Goal: Task Accomplishment & Management: Use online tool/utility

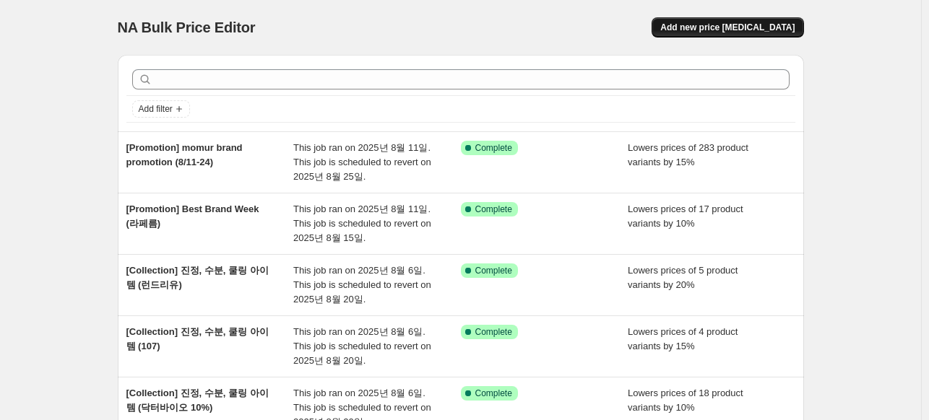
click at [769, 25] on span "Add new price [MEDICAL_DATA]" at bounding box center [727, 28] width 134 height 12
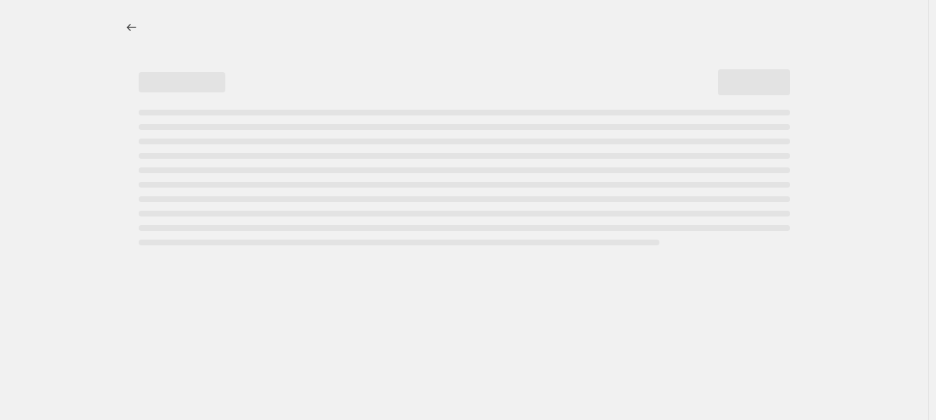
select select "percentage"
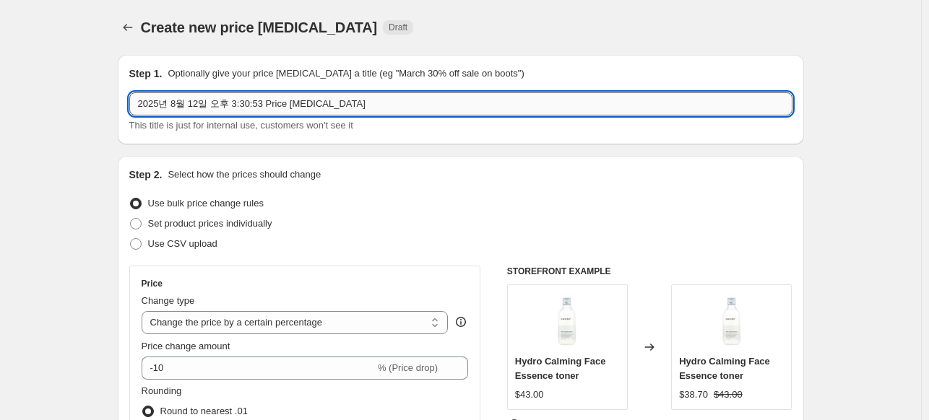
click at [227, 100] on input "2025년 8월 12일 오후 3:30:53 Price [MEDICAL_DATA]" at bounding box center [460, 103] width 663 height 23
click at [297, 97] on input "2025년 8월 12일 오후 3:30:53 Price [MEDICAL_DATA]" at bounding box center [460, 103] width 663 height 23
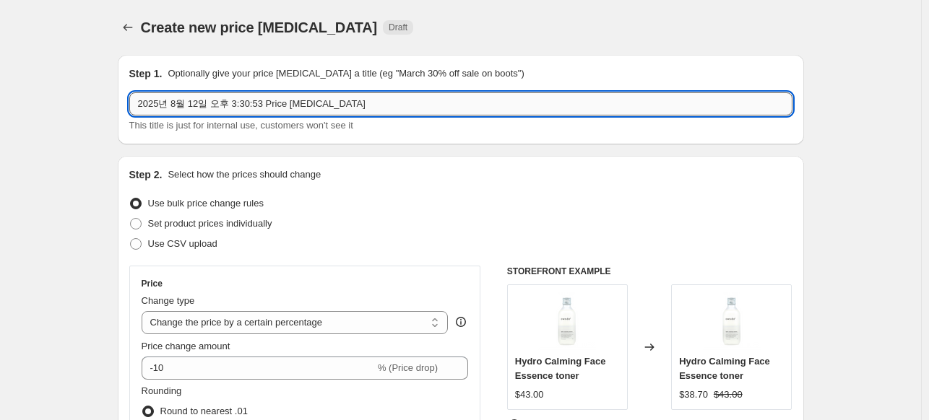
click at [297, 97] on input "2025년 8월 12일 오후 3:30:53 Price [MEDICAL_DATA]" at bounding box center [460, 103] width 663 height 23
paste input "[Promotion] Best Brand Week"
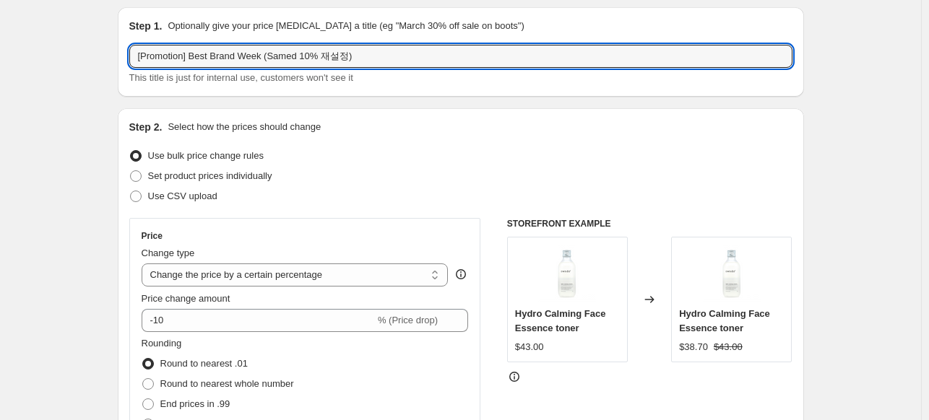
scroll to position [72, 0]
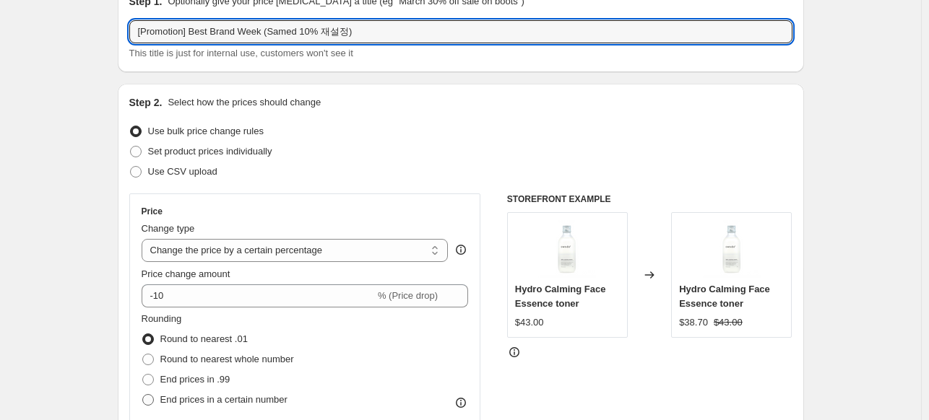
type input "[Promotion] Best Brand Week (Samed 10% 재설정)"
click at [147, 404] on span at bounding box center [148, 400] width 12 height 12
click at [143, 395] on input "End prices in a certain number" at bounding box center [142, 394] width 1 height 1
radio input "true"
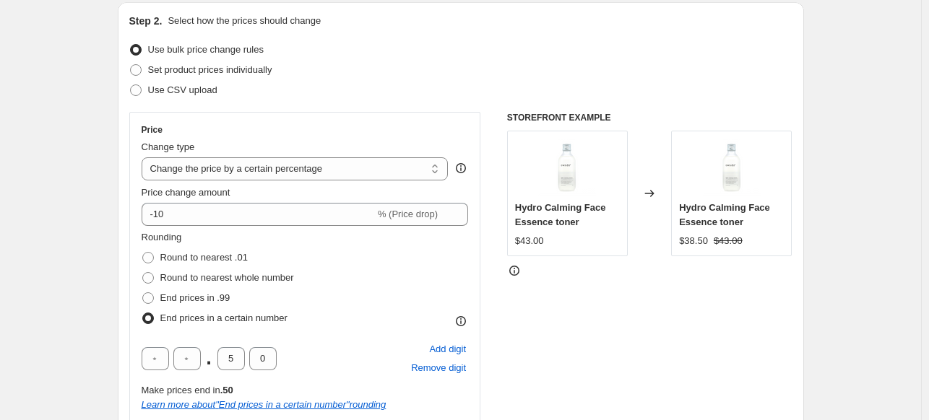
scroll to position [289, 0]
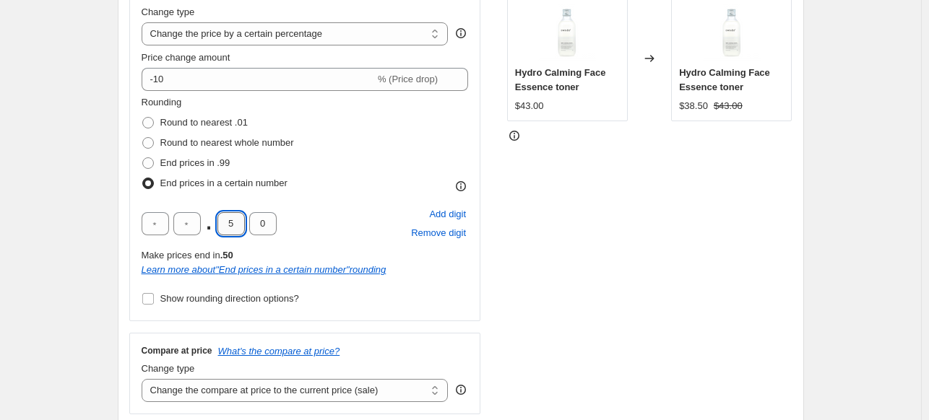
drag, startPoint x: 238, startPoint y: 225, endPoint x: 245, endPoint y: 225, distance: 7.3
click at [238, 225] on input "5" at bounding box center [230, 223] width 27 height 23
click at [574, 218] on div "STOREFRONT EXAMPLE Hydro Calming Face Essence toner $43.00 Changed to Hydro Cal…" at bounding box center [649, 196] width 285 height 438
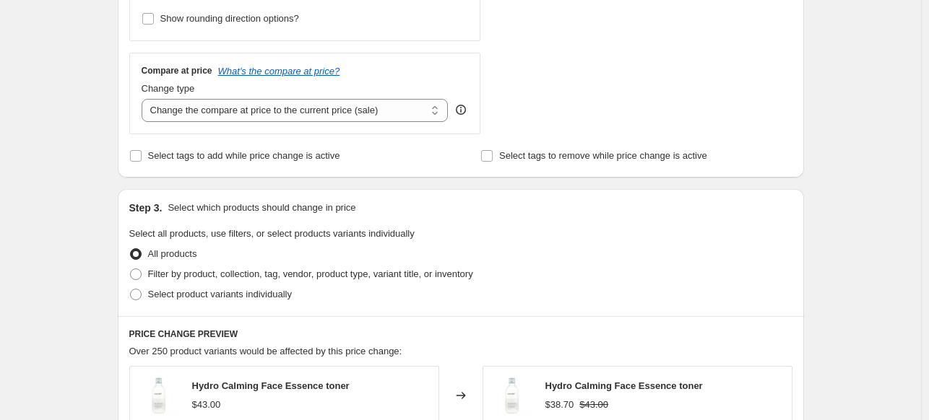
scroll to position [578, 0]
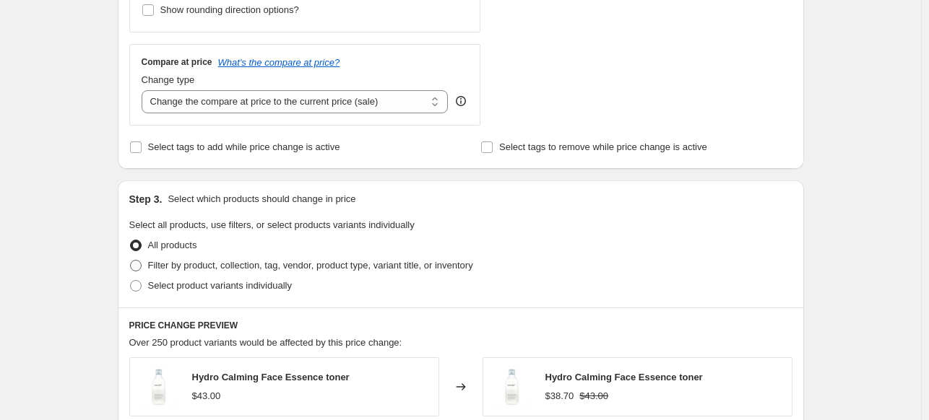
click at [180, 267] on span "Filter by product, collection, tag, vendor, product type, variant title, or inv…" at bounding box center [310, 265] width 325 height 11
click at [131, 261] on input "Filter by product, collection, tag, vendor, product type, variant title, or inv…" at bounding box center [130, 260] width 1 height 1
radio input "true"
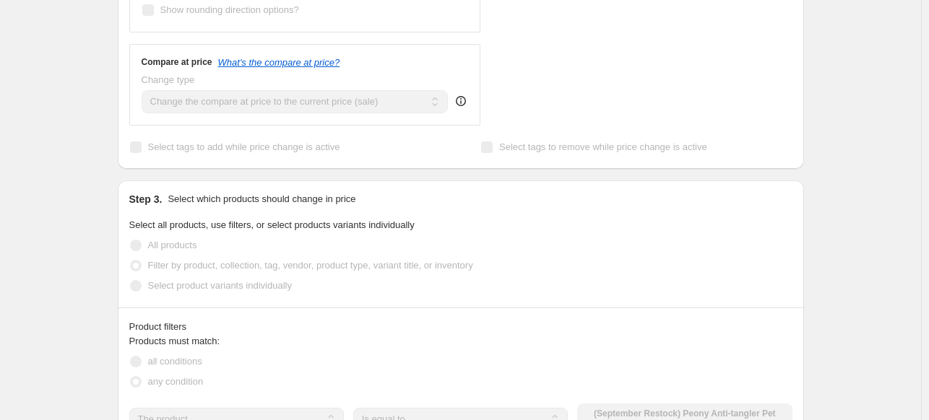
click at [672, 230] on fieldset "Select all products, use filters, or select products variants individually All …" at bounding box center [460, 257] width 663 height 78
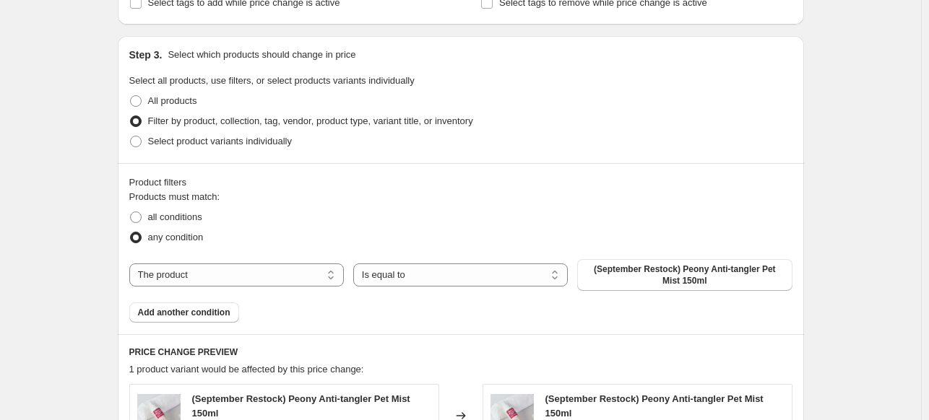
scroll to position [794, 0]
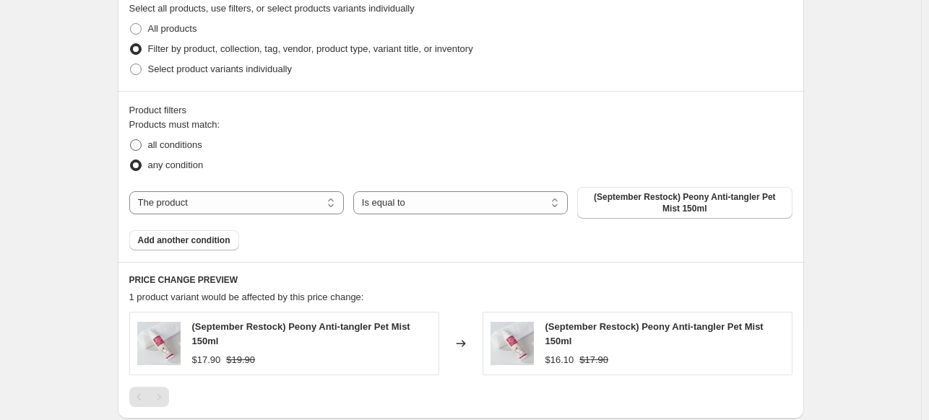
click at [189, 150] on span "all conditions" at bounding box center [175, 144] width 54 height 11
click at [131, 140] on input "all conditions" at bounding box center [130, 139] width 1 height 1
radio input "true"
click at [299, 207] on select "The product The product's collection The product's tag The product's vendor The…" at bounding box center [236, 202] width 214 height 23
select select "vendor"
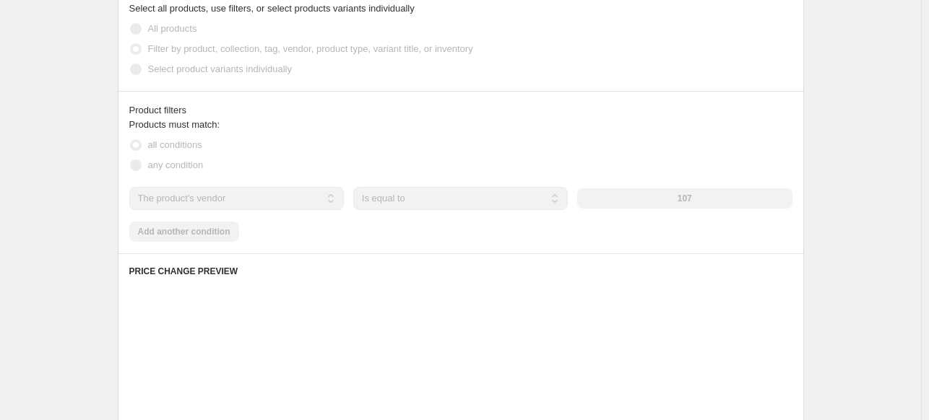
click at [686, 196] on div "107" at bounding box center [684, 198] width 214 height 20
click at [704, 196] on div "107" at bounding box center [684, 198] width 214 height 20
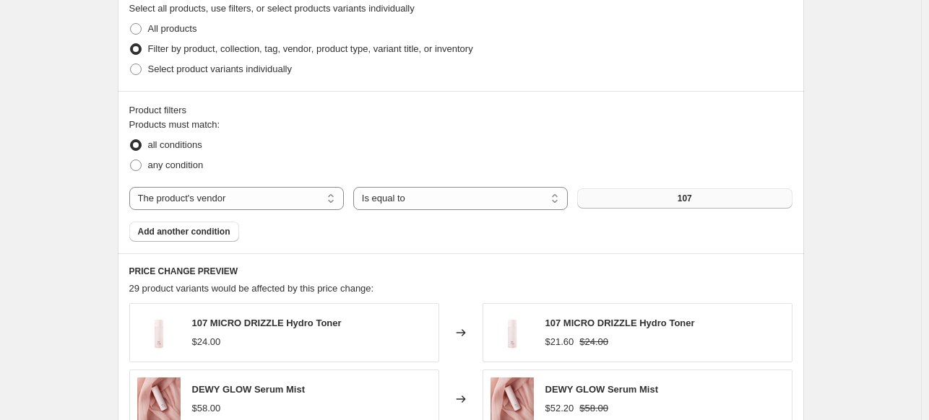
click at [697, 198] on button "107" at bounding box center [684, 198] width 214 height 20
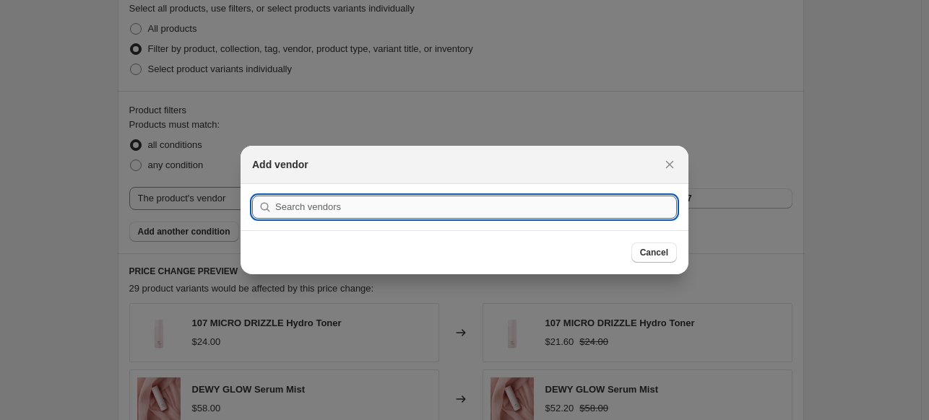
type input "ㅇ"
type input "ㄴ"
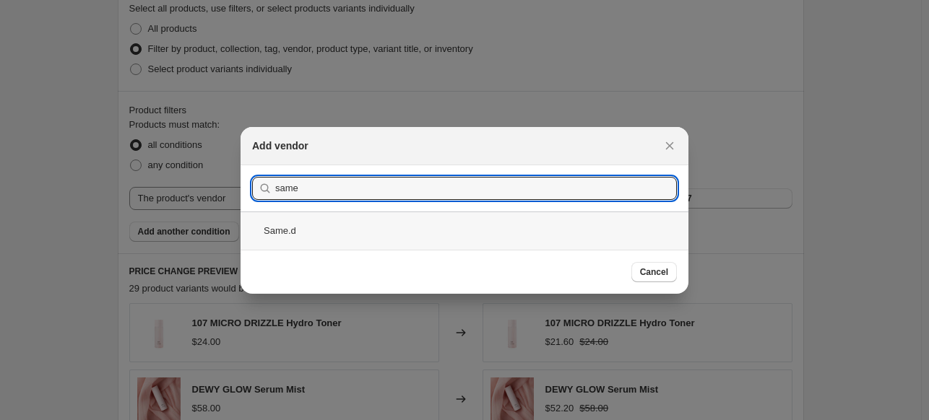
type input "same"
click at [331, 222] on div "Same.d" at bounding box center [464, 231] width 448 height 38
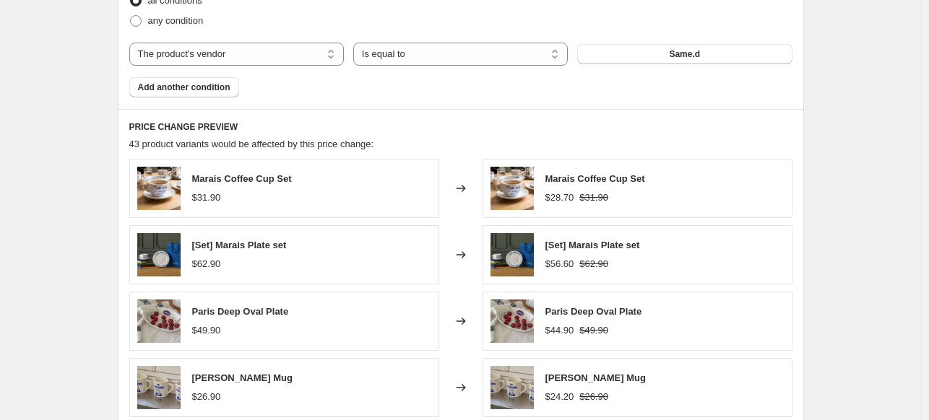
scroll to position [1083, 0]
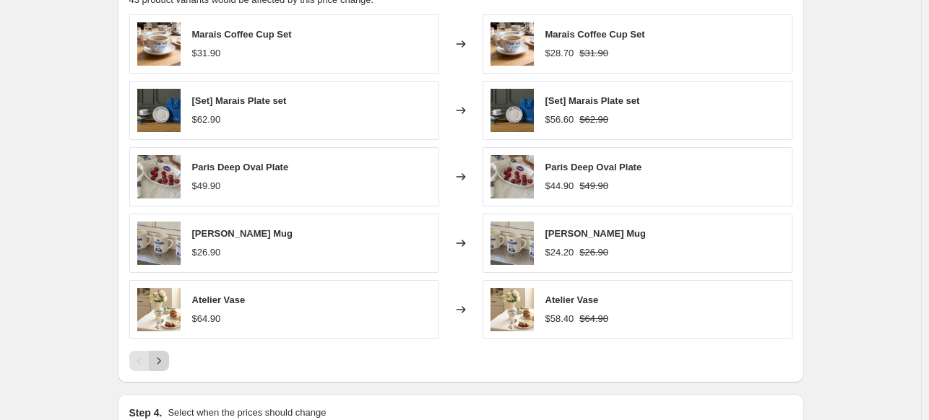
click at [157, 361] on icon "Next" at bounding box center [159, 361] width 14 height 14
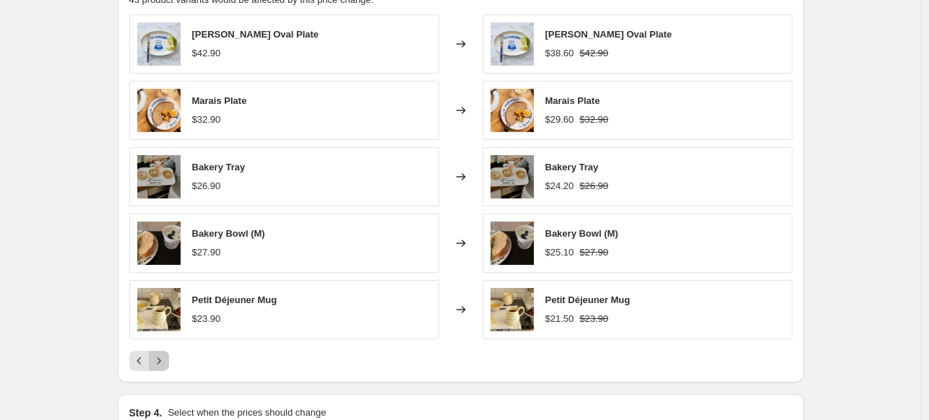
click at [157, 361] on icon "Next" at bounding box center [159, 361] width 14 height 14
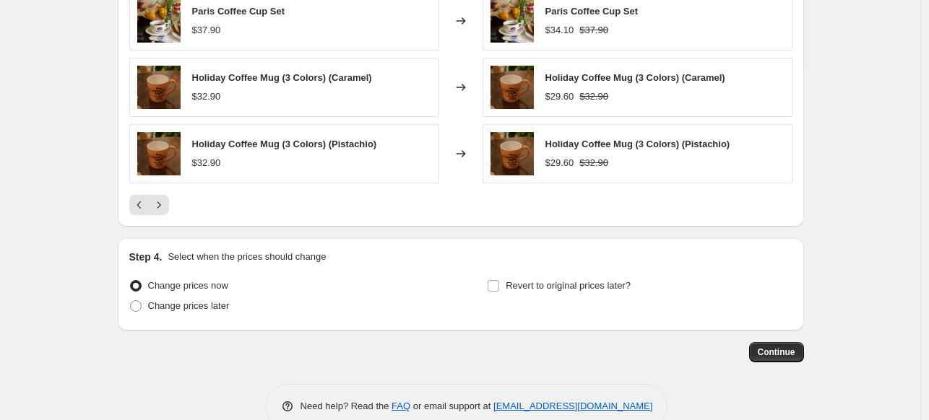
scroll to position [1268, 0]
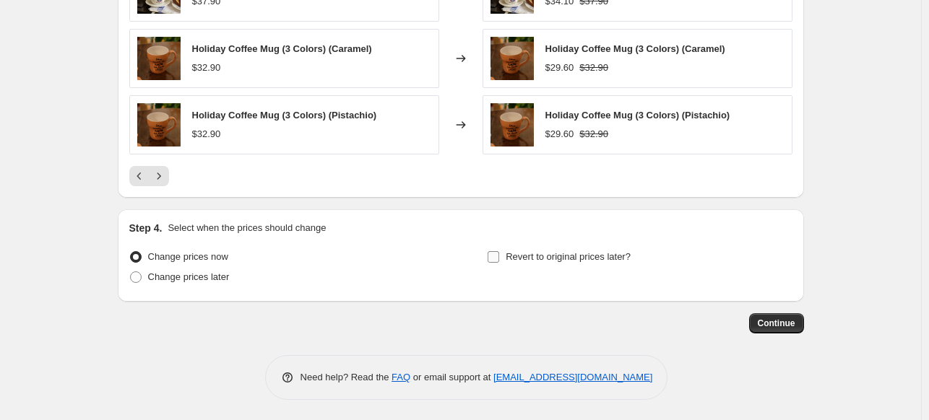
click at [516, 262] on span "Revert to original prices later?" at bounding box center [568, 256] width 125 height 11
click at [499, 262] on input "Revert to original prices later?" at bounding box center [493, 257] width 12 height 12
checkbox input "true"
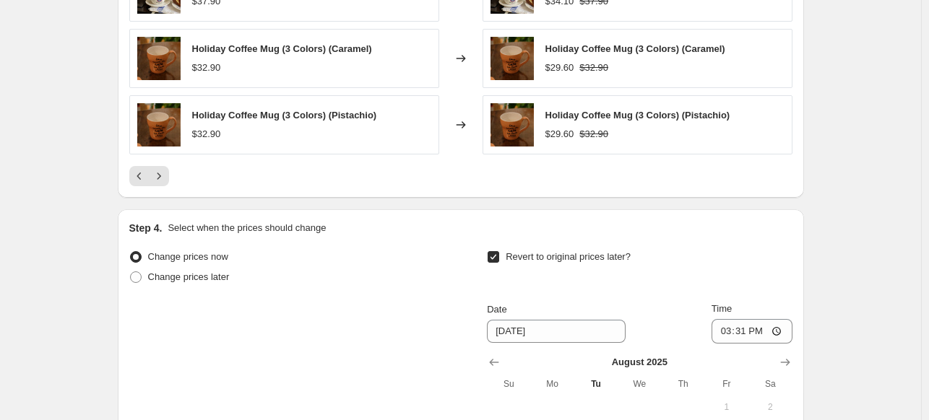
scroll to position [1413, 0]
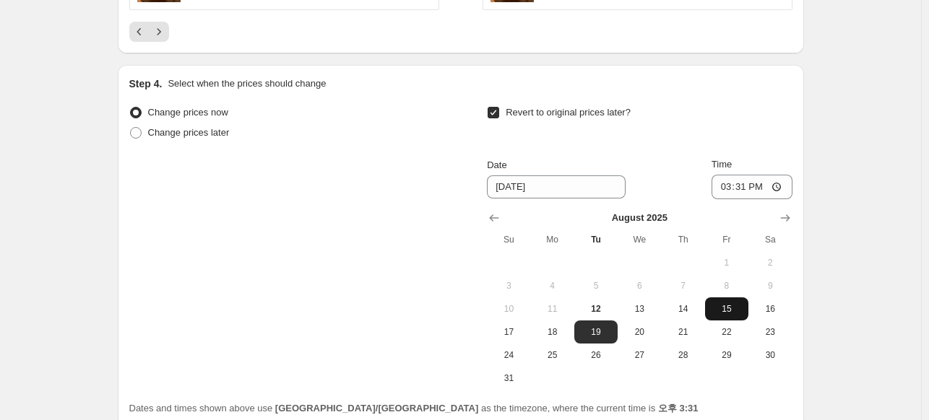
click at [734, 308] on span "15" at bounding box center [727, 309] width 32 height 12
type input "[DATE]"
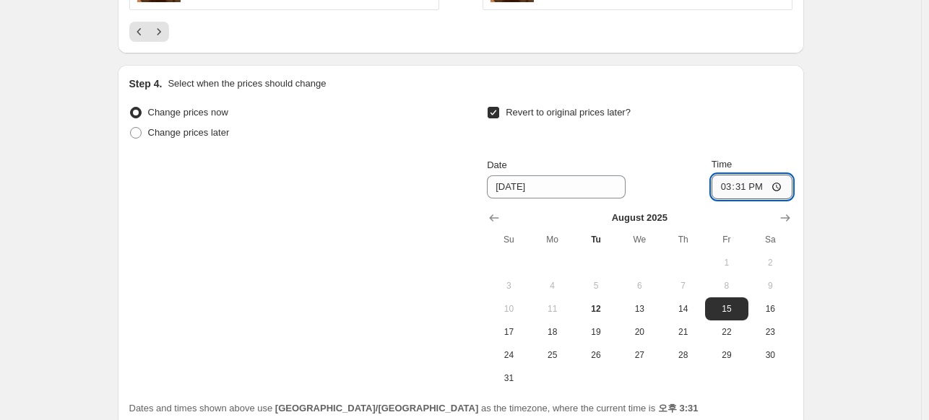
click at [745, 191] on input "15:31" at bounding box center [751, 187] width 81 height 25
type input "17:00"
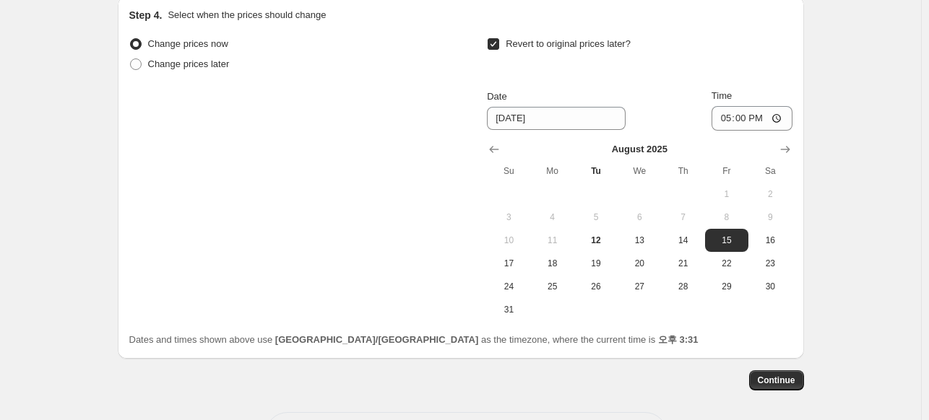
scroll to position [1537, 0]
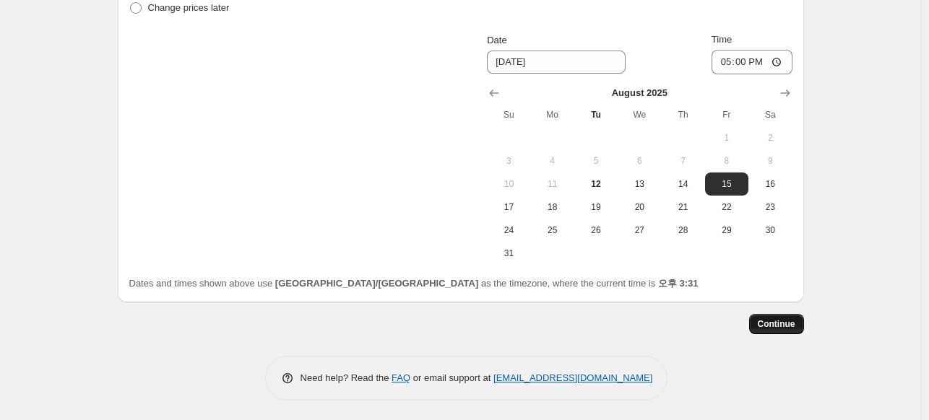
click at [781, 323] on span "Continue" at bounding box center [777, 324] width 38 height 12
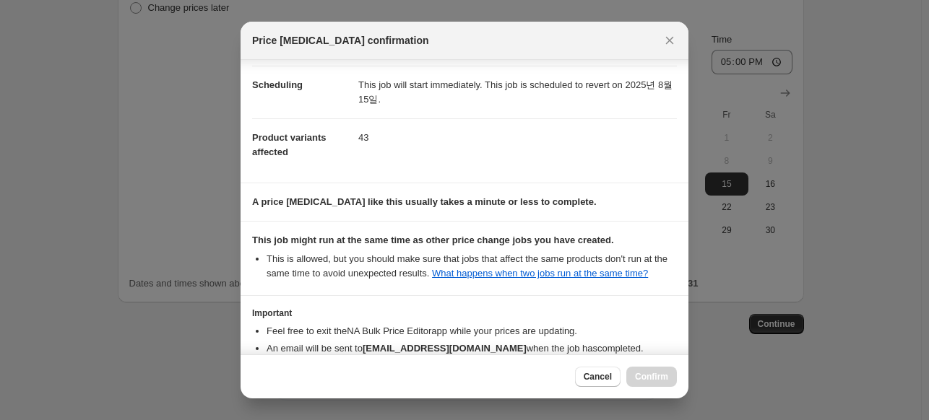
scroll to position [200, 0]
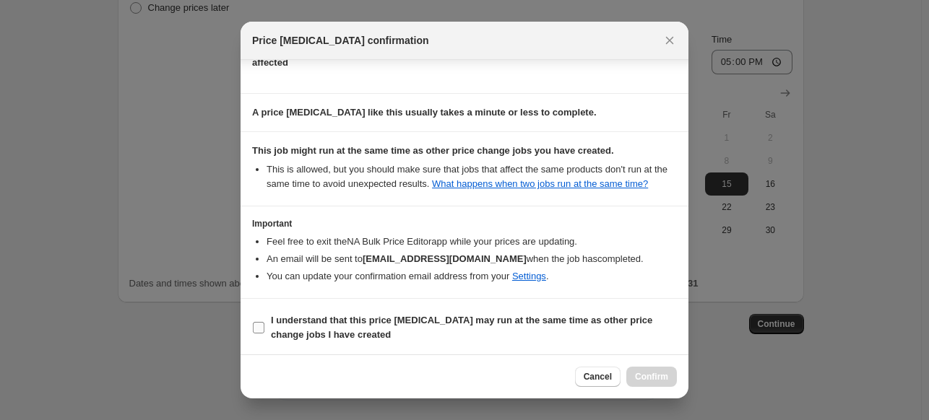
click at [353, 332] on span "I understand that this price [MEDICAL_DATA] may run at the same time as other p…" at bounding box center [474, 327] width 406 height 29
click at [264, 332] on input "I understand that this price [MEDICAL_DATA] may run at the same time as other p…" at bounding box center [259, 328] width 12 height 12
checkbox input "true"
click at [639, 373] on span "Confirm" at bounding box center [651, 377] width 33 height 12
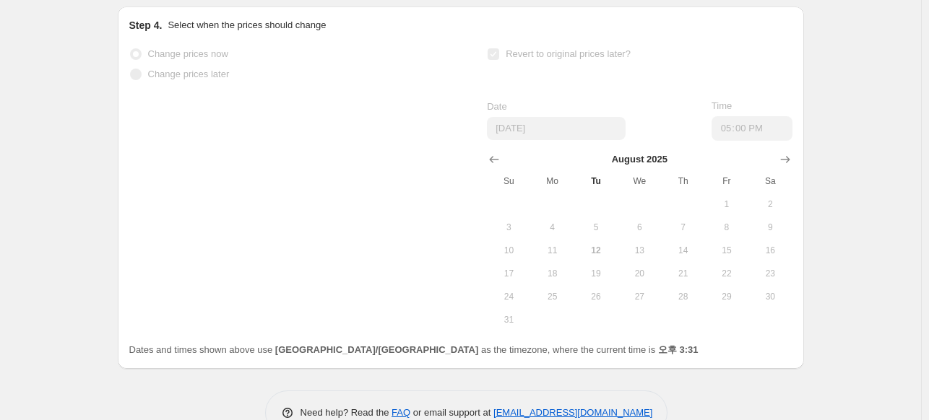
scroll to position [1575, 0]
select select "percentage"
select select "vendor"
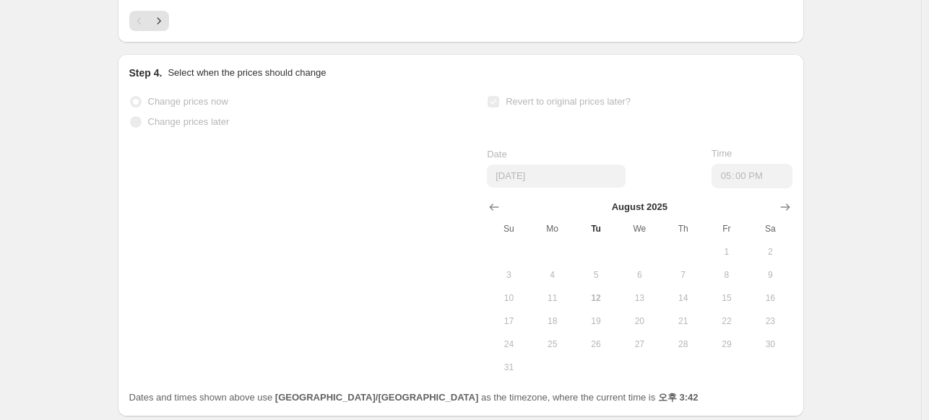
scroll to position [0, 0]
